Goal: Task Accomplishment & Management: Understand process/instructions

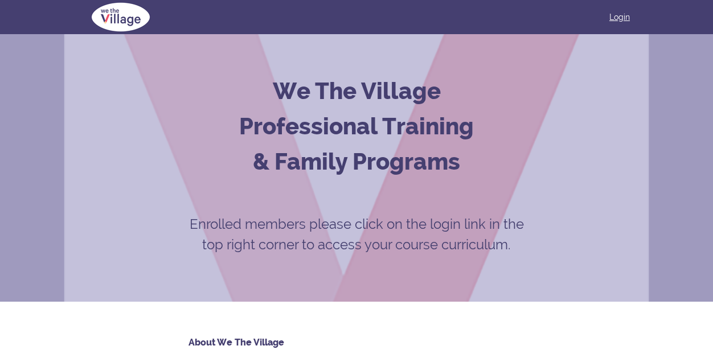
click at [620, 17] on link "Login" at bounding box center [619, 16] width 21 height 11
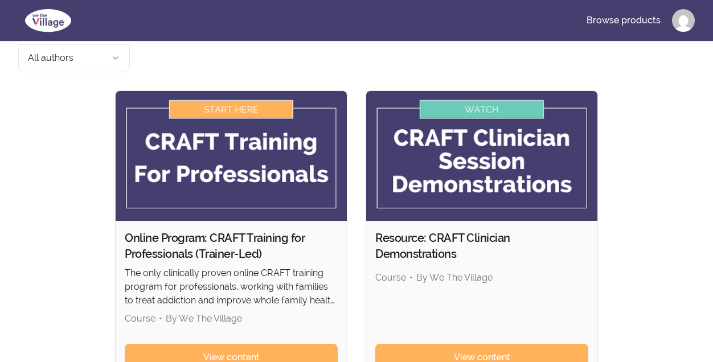
scroll to position [73, 0]
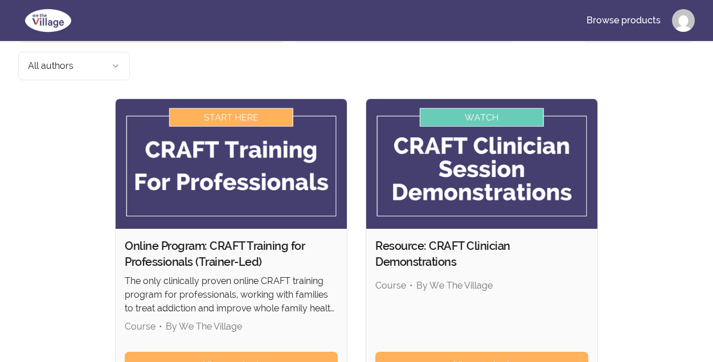
click at [280, 99] on img at bounding box center [231, 164] width 231 height 130
click at [246, 99] on img at bounding box center [231, 164] width 231 height 130
click at [235, 359] on span "View content" at bounding box center [231, 366] width 56 height 14
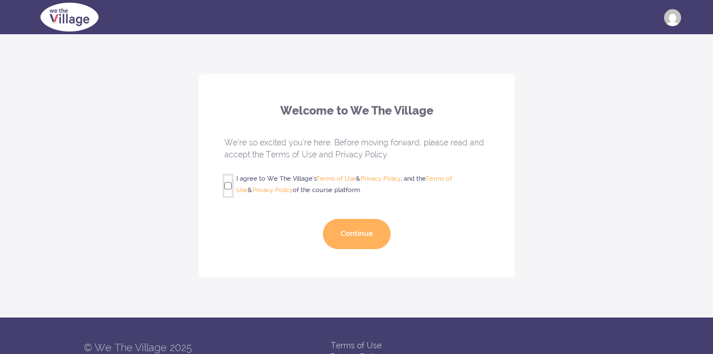
click at [226, 189] on input "I agree to We The Village's Terms of Use & Privacy Policy , and the Terms of Us…" at bounding box center [227, 185] width 7 height 21
checkbox input "true"
click at [351, 234] on button "Continue" at bounding box center [357, 234] width 68 height 30
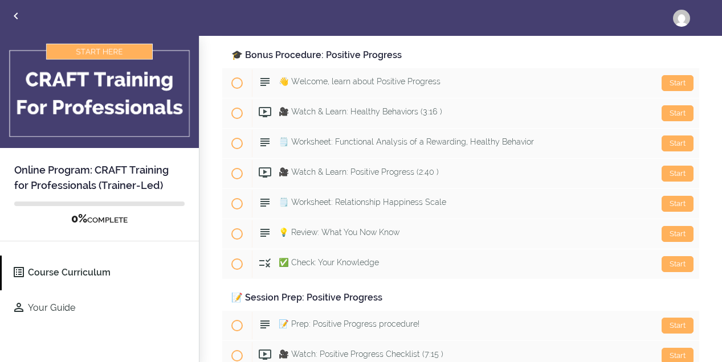
scroll to position [6028, 0]
